Goal: Task Accomplishment & Management: Manage account settings

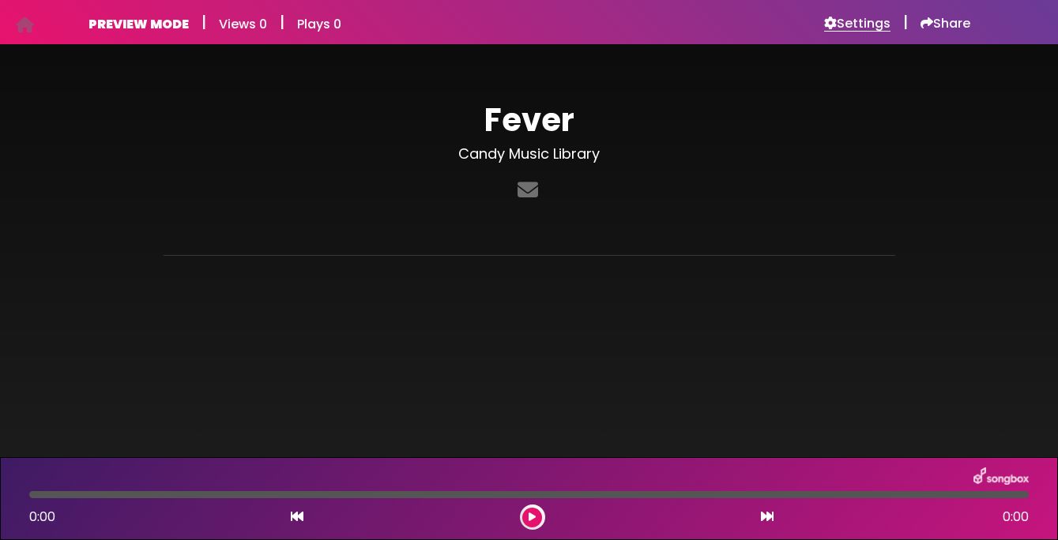
click at [849, 21] on h6 "Settings" at bounding box center [857, 24] width 66 height 16
click at [862, 31] on h6 "Settings" at bounding box center [857, 24] width 66 height 16
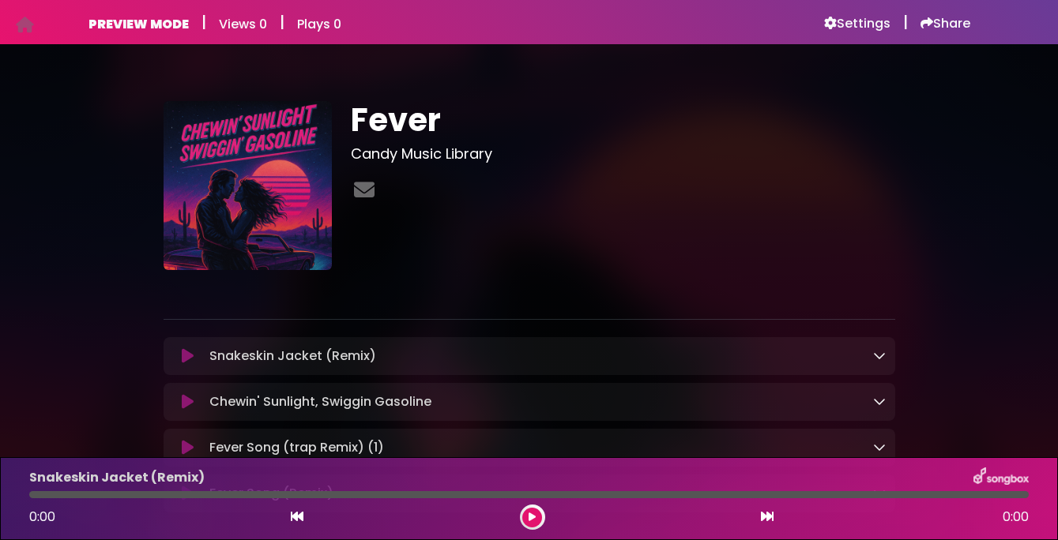
drag, startPoint x: 285, startPoint y: 190, endPoint x: 322, endPoint y: 506, distance: 319.0
